Goal: Task Accomplishment & Management: Manage account settings

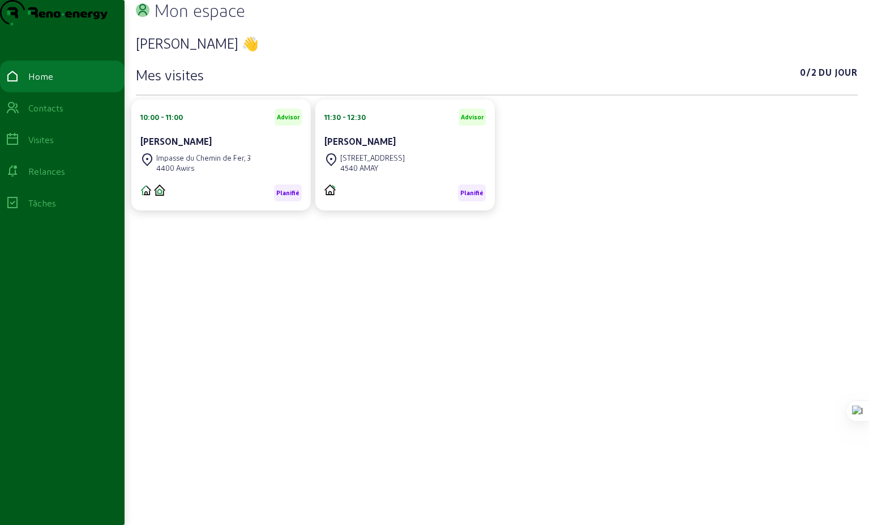
click at [511, 52] on h3 "[PERSON_NAME] 👋" at bounding box center [497, 43] width 722 height 18
click at [54, 147] on div "Visites" at bounding box center [40, 140] width 25 height 14
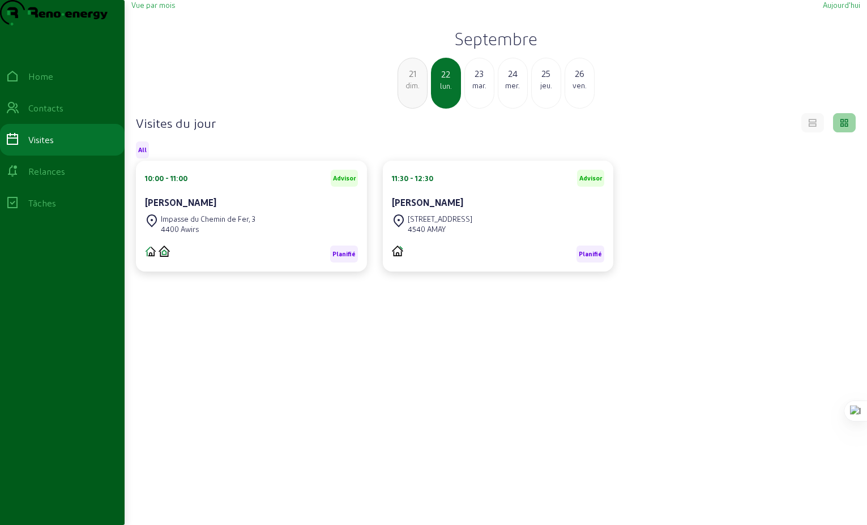
click at [482, 91] on div "mar." at bounding box center [479, 85] width 29 height 10
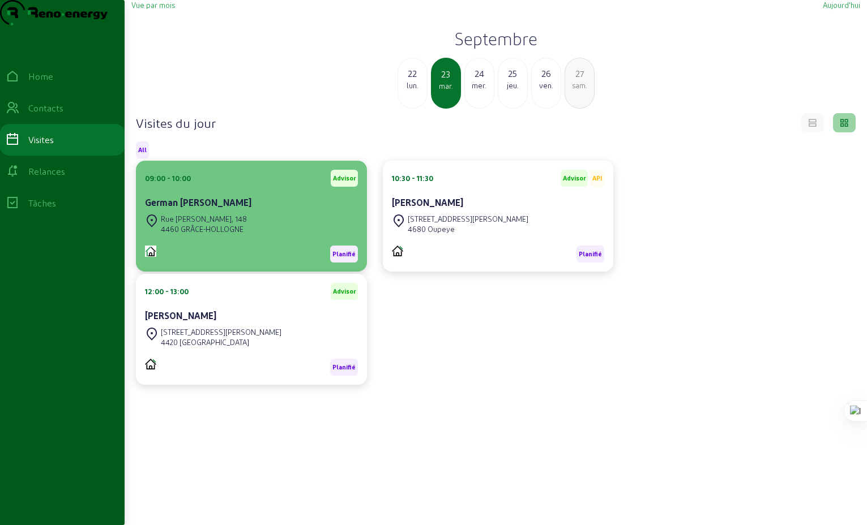
click at [201, 263] on div "Planifié" at bounding box center [251, 250] width 213 height 26
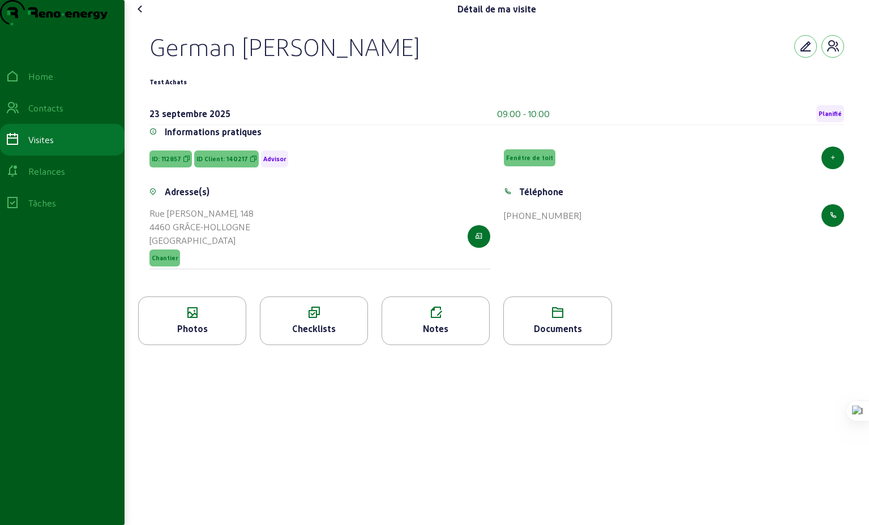
click at [142, 16] on icon at bounding box center [141, 9] width 14 height 14
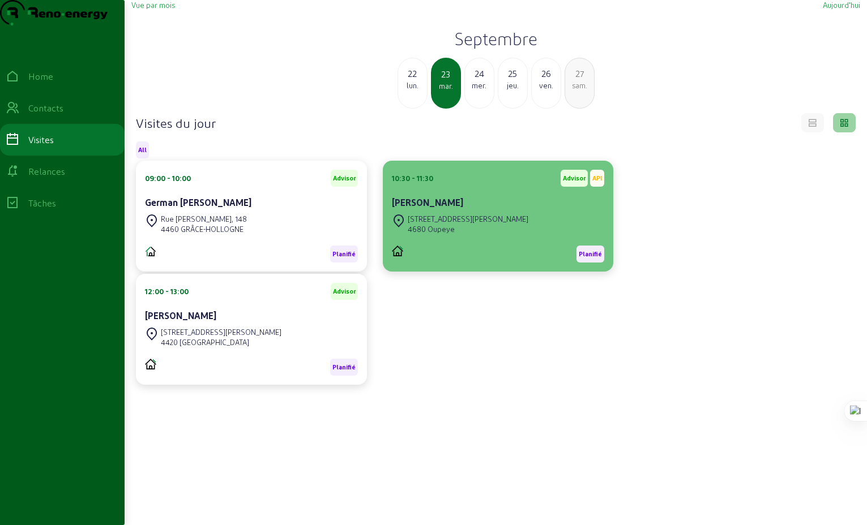
click at [500, 237] on div "[STREET_ADDRESS][PERSON_NAME]" at bounding box center [498, 224] width 213 height 25
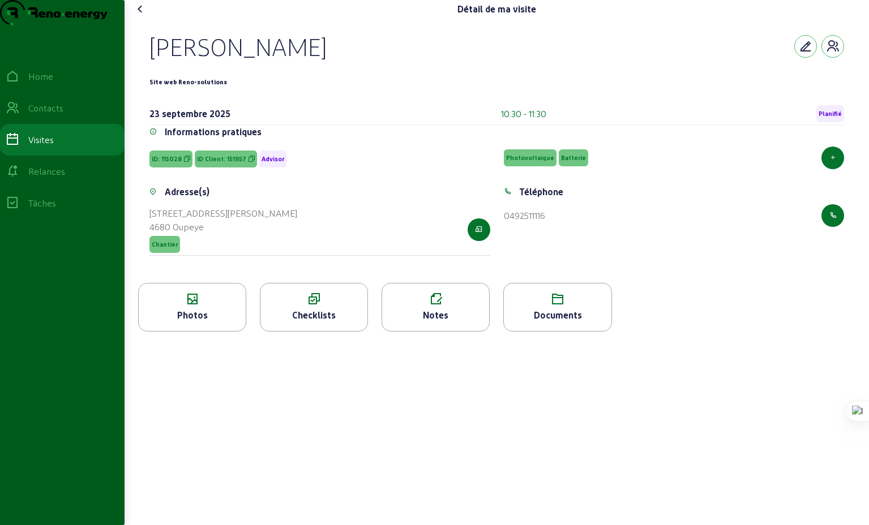
click at [142, 16] on icon at bounding box center [141, 9] width 14 height 14
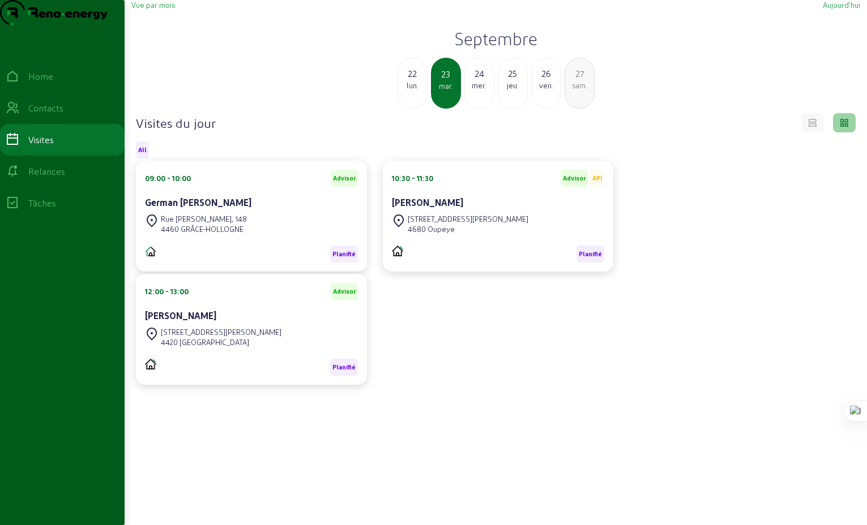
click at [254, 323] on div "[PERSON_NAME]" at bounding box center [251, 316] width 213 height 14
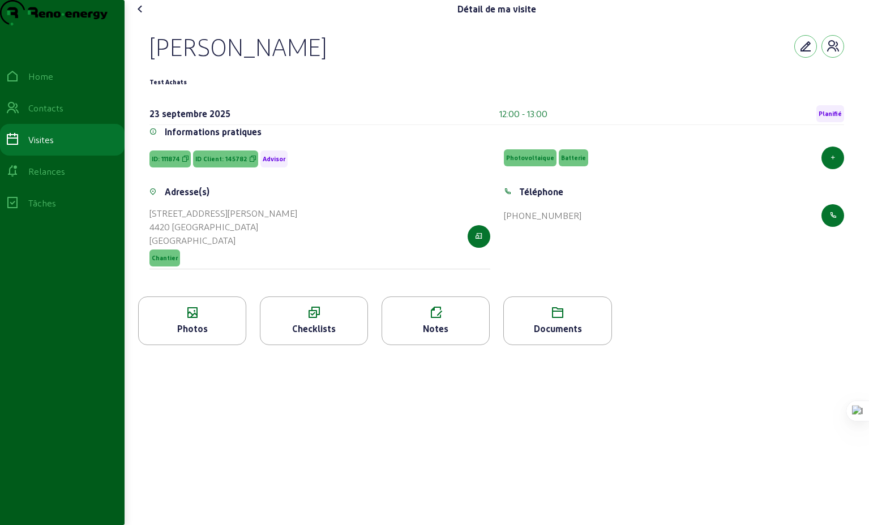
click at [145, 16] on icon at bounding box center [141, 9] width 14 height 14
